Goal: Information Seeking & Learning: Learn about a topic

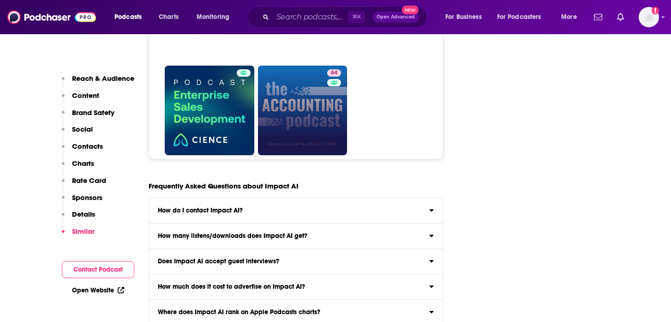
scroll to position [4371, 0]
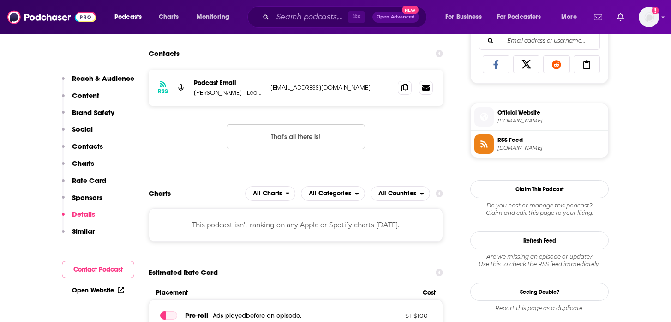
scroll to position [407, 0]
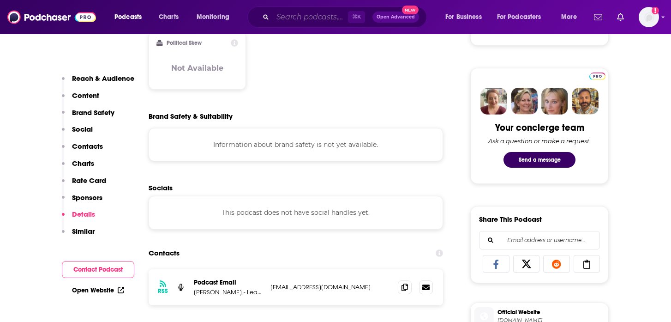
click at [285, 24] on input "Search podcasts, credits, & more..." at bounding box center [310, 17] width 75 height 15
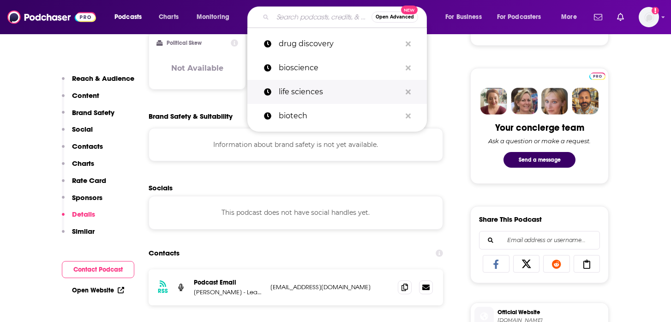
click at [305, 89] on p "life sciences" at bounding box center [340, 92] width 122 height 24
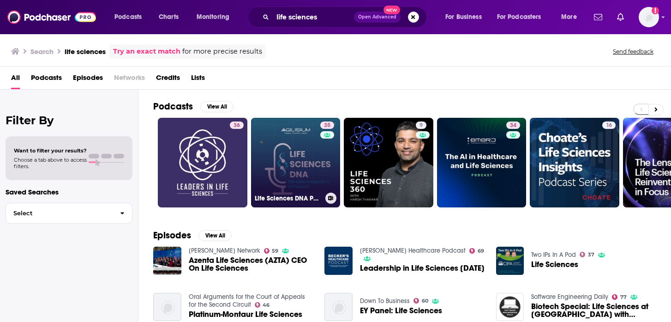
click at [329, 162] on div "35" at bounding box center [328, 156] width 16 height 71
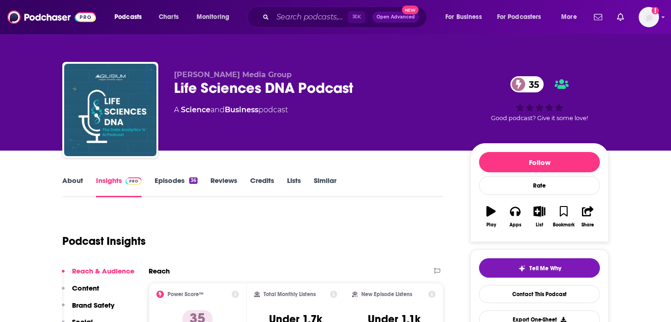
click at [239, 87] on div "Life Sciences DNA Podcast 35" at bounding box center [314, 88] width 281 height 18
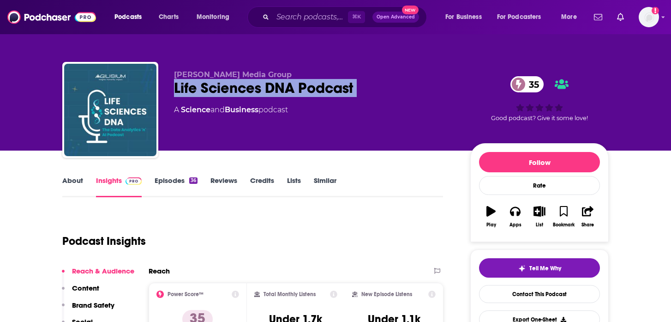
click at [239, 87] on div "Life Sciences DNA Podcast 35" at bounding box center [314, 88] width 281 height 18
copy div "Life Sciences DNA Podcast 35"
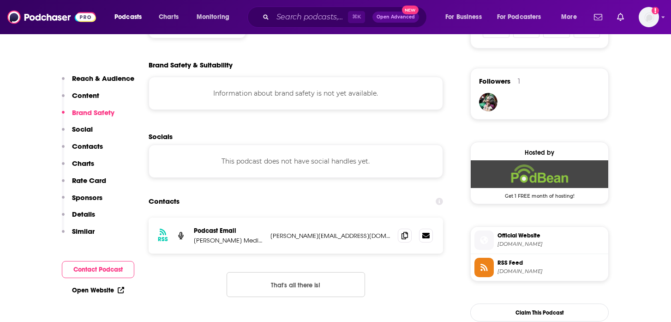
scroll to position [735, 0]
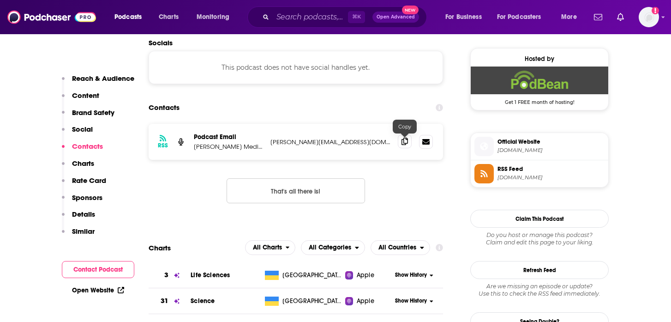
click at [401, 144] on icon at bounding box center [404, 141] width 6 height 7
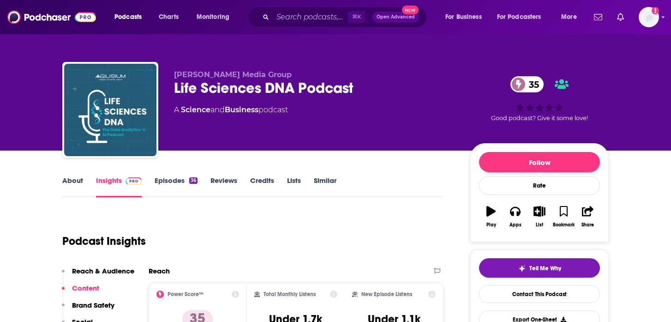
click at [232, 90] on div "Life Sciences DNA Podcast 35" at bounding box center [314, 88] width 281 height 18
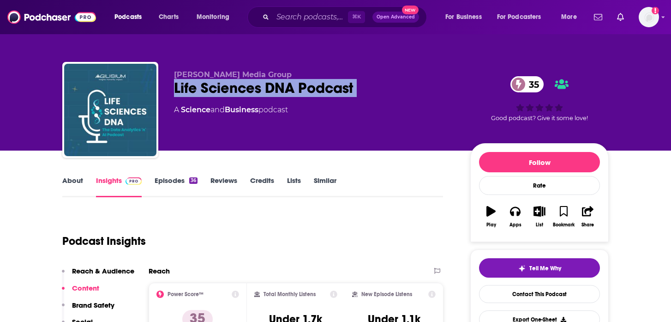
click at [232, 90] on div "Life Sciences DNA Podcast 35" at bounding box center [314, 88] width 281 height 18
copy div "Life Sciences DNA Podcast 35"
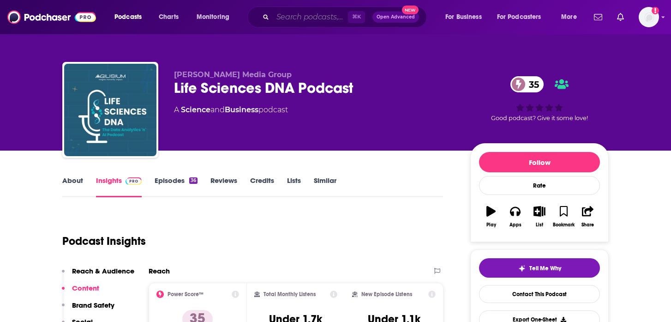
click at [294, 16] on input "Search podcasts, credits, & more..." at bounding box center [310, 17] width 75 height 15
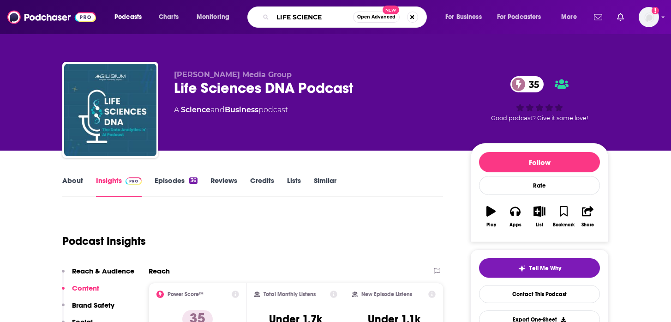
type input "LIFE SCIENCES"
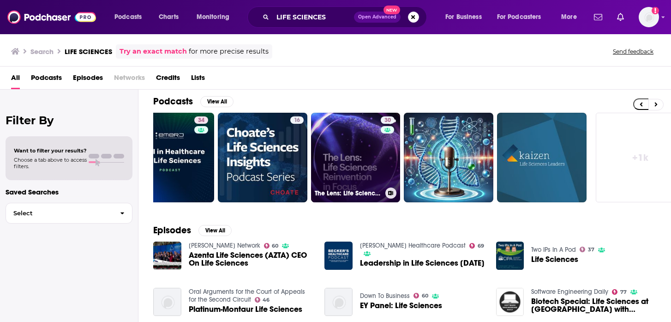
scroll to position [0, 330]
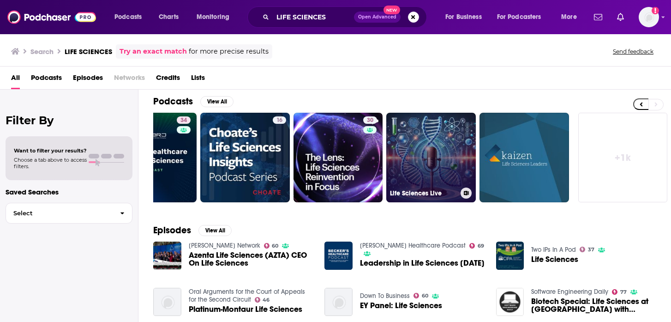
click at [419, 151] on link "Life Sciences Live" at bounding box center [431, 158] width 90 height 90
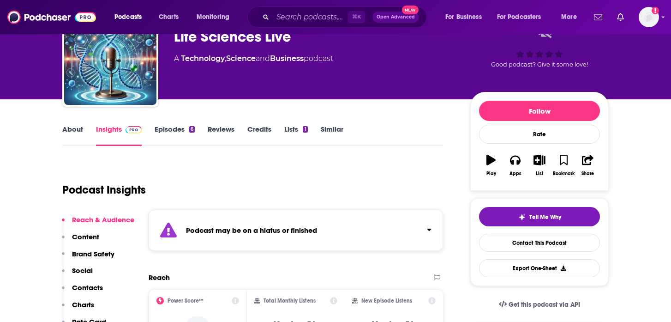
scroll to position [256, 0]
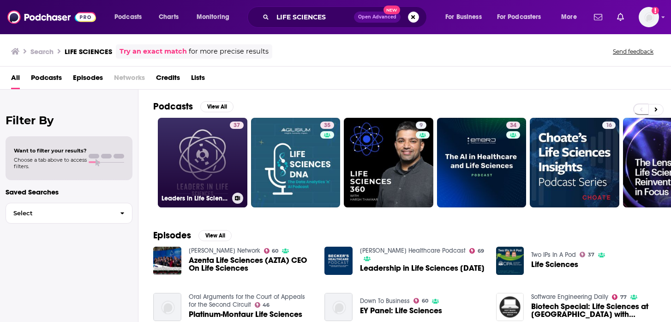
scroll to position [199, 0]
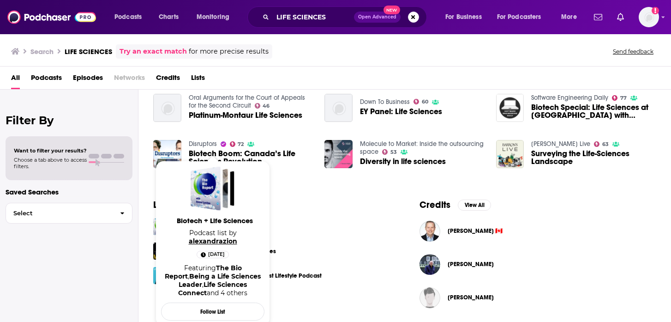
click at [225, 237] on link "alexandrazion" at bounding box center [213, 241] width 48 height 8
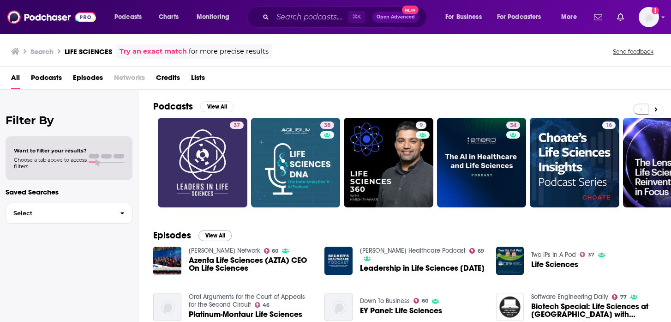
scroll to position [199, 0]
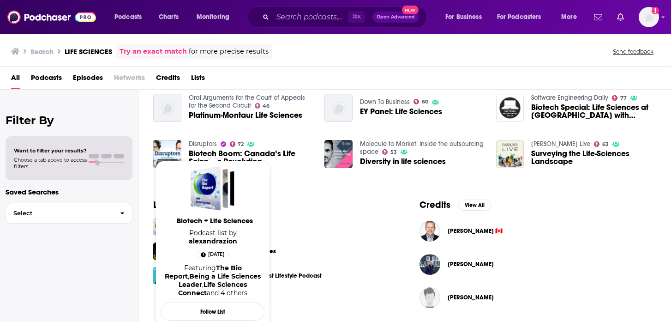
click at [203, 219] on span "Biotech + Life Sciences" at bounding box center [214, 220] width 103 height 9
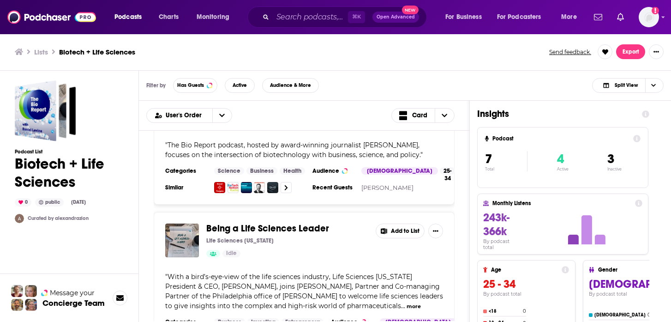
scroll to position [72, 0]
